Goal: Transaction & Acquisition: Purchase product/service

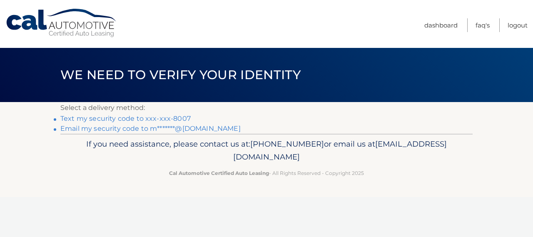
click at [85, 119] on link "Text my security code to xxx-xxx-8007" at bounding box center [125, 119] width 130 height 8
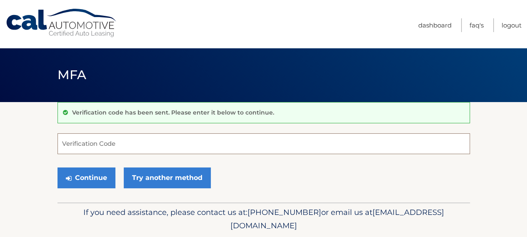
click at [89, 148] on input "Verification Code" at bounding box center [264, 143] width 413 height 21
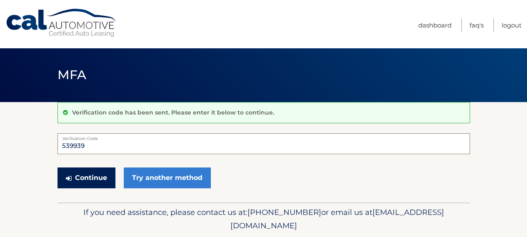
type input "539939"
click at [81, 180] on button "Continue" at bounding box center [87, 178] width 58 height 21
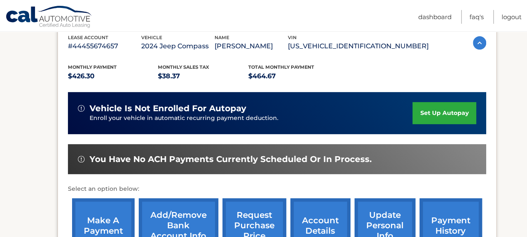
scroll to position [167, 0]
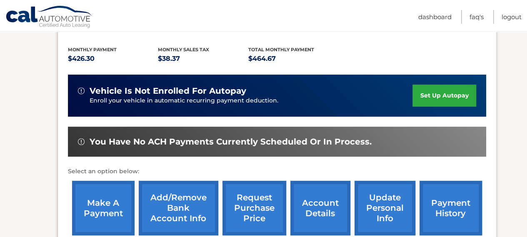
click at [92, 211] on link "make a payment" at bounding box center [103, 208] width 63 height 55
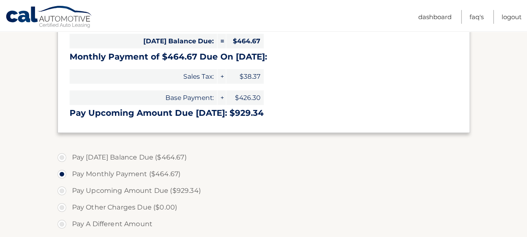
scroll to position [208, 0]
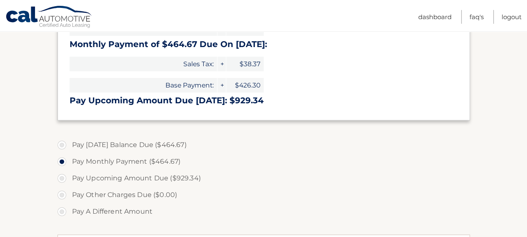
click at [64, 145] on label "Pay Today's Balance Due ($464.67)" at bounding box center [264, 145] width 413 height 17
click at [64, 145] on input "Pay Today's Balance Due ($464.67)" at bounding box center [65, 143] width 8 height 13
radio input "true"
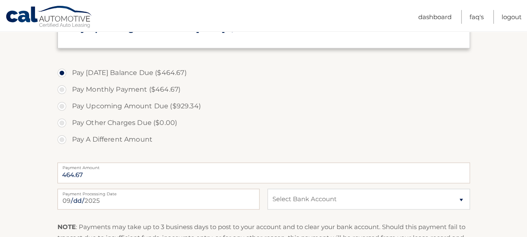
scroll to position [292, 0]
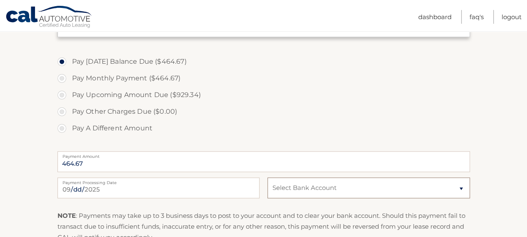
click at [463, 187] on select "Select Bank Account Checking M &amp; T BANK *****6982 Checking SANTANDER *****0…" at bounding box center [369, 188] width 202 height 21
select select "ZDQxMDczMmUtYzQxMy00NzI4LTg4MzYtNTliOTZkNGZkNmFi"
click at [268, 178] on select "Select Bank Account Checking M &amp; T BANK *****6982 Checking SANTANDER *****0…" at bounding box center [369, 188] width 202 height 21
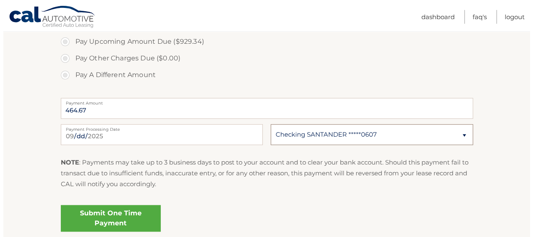
scroll to position [414, 0]
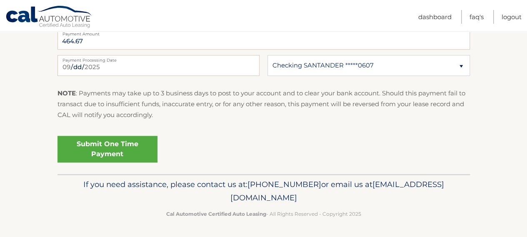
click at [113, 143] on link "Submit One Time Payment" at bounding box center [108, 149] width 100 height 27
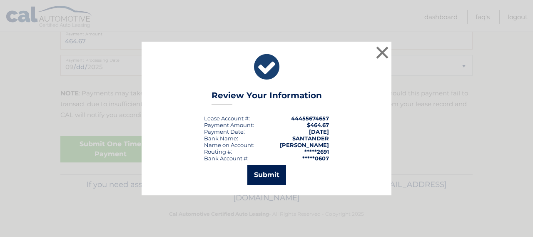
click at [268, 174] on button "Submit" at bounding box center [267, 175] width 39 height 20
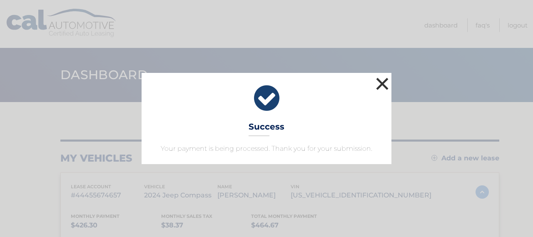
click at [380, 84] on button "×" at bounding box center [382, 83] width 17 height 17
